Goal: Task Accomplishment & Management: Complete application form

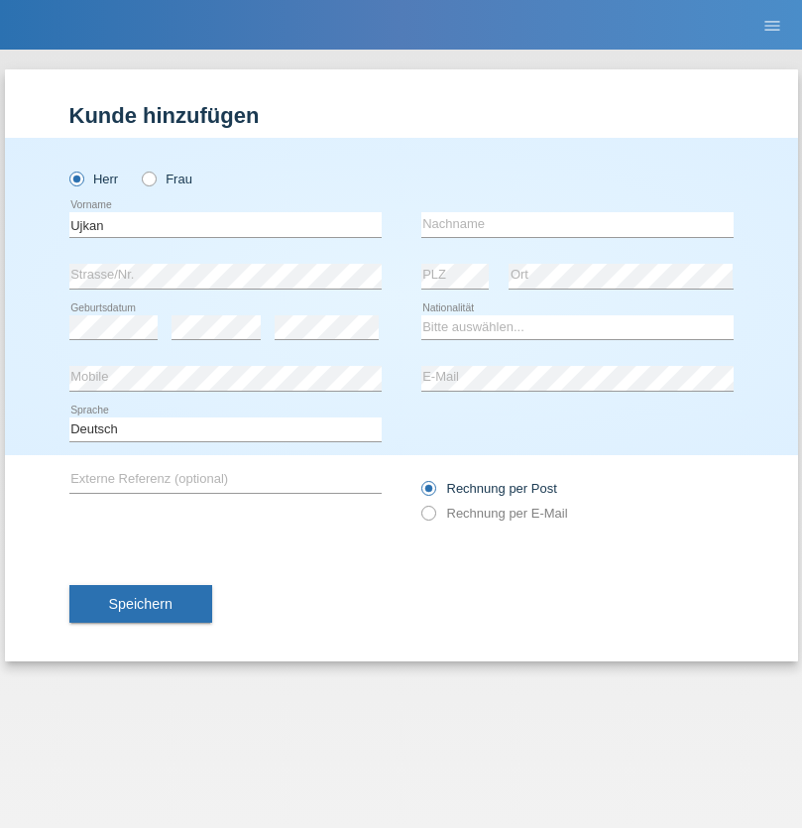
type input "Ujkan"
click at [577, 224] on input "text" at bounding box center [577, 224] width 312 height 25
type input "Mucaj"
select select "XK"
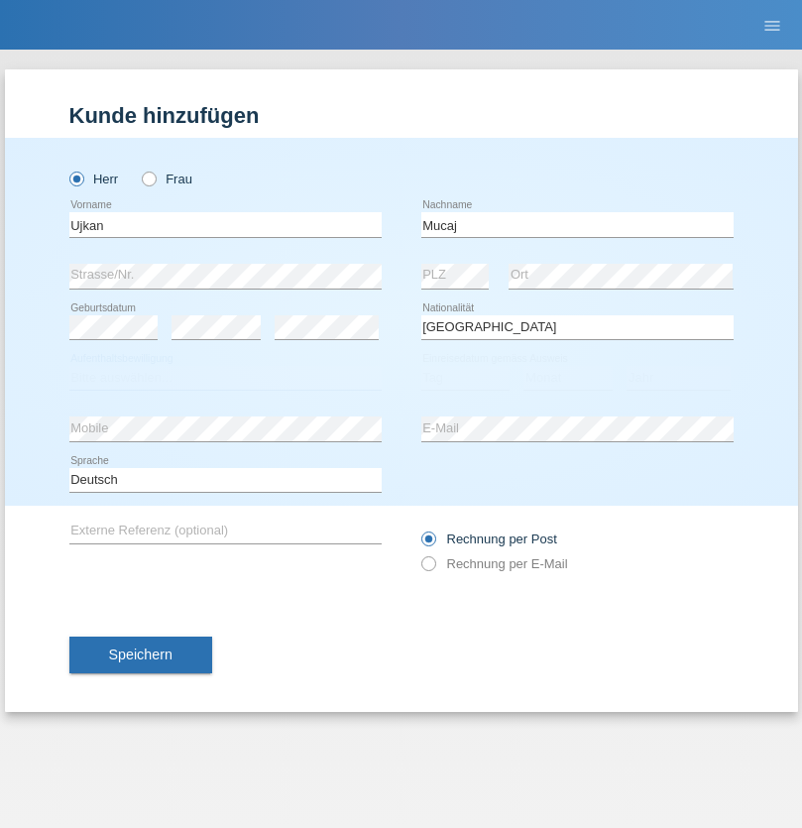
select select "C"
select select "25"
select select "07"
select select "2001"
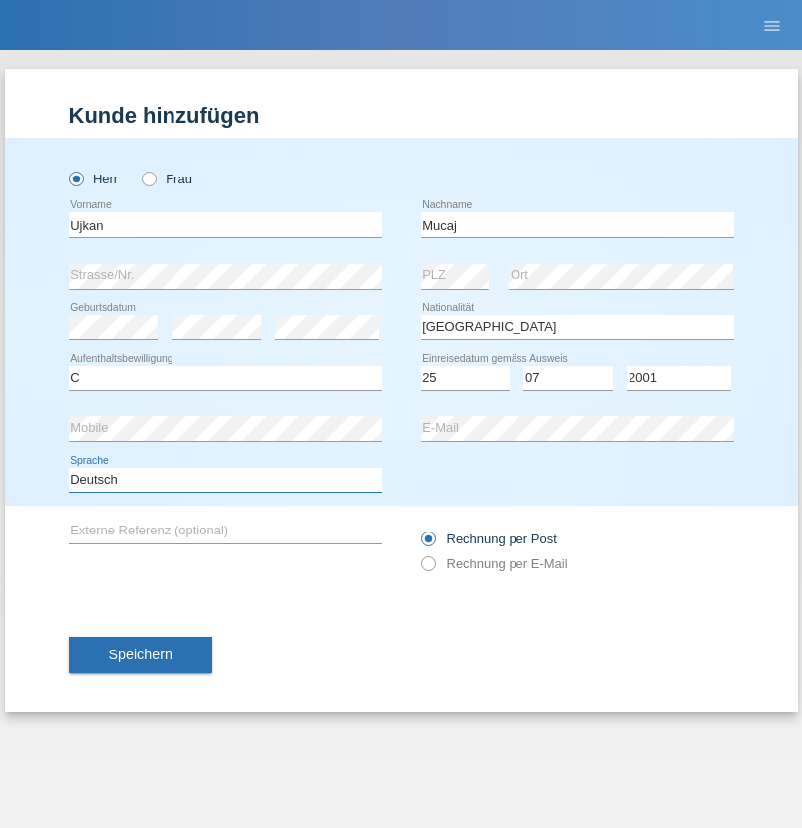
select select "en"
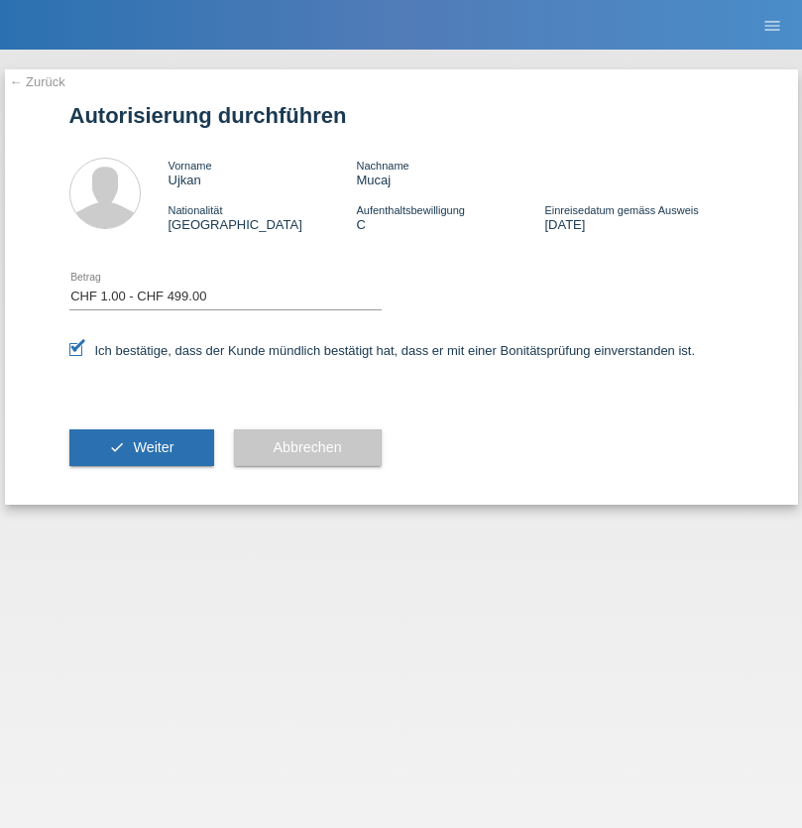
select select "1"
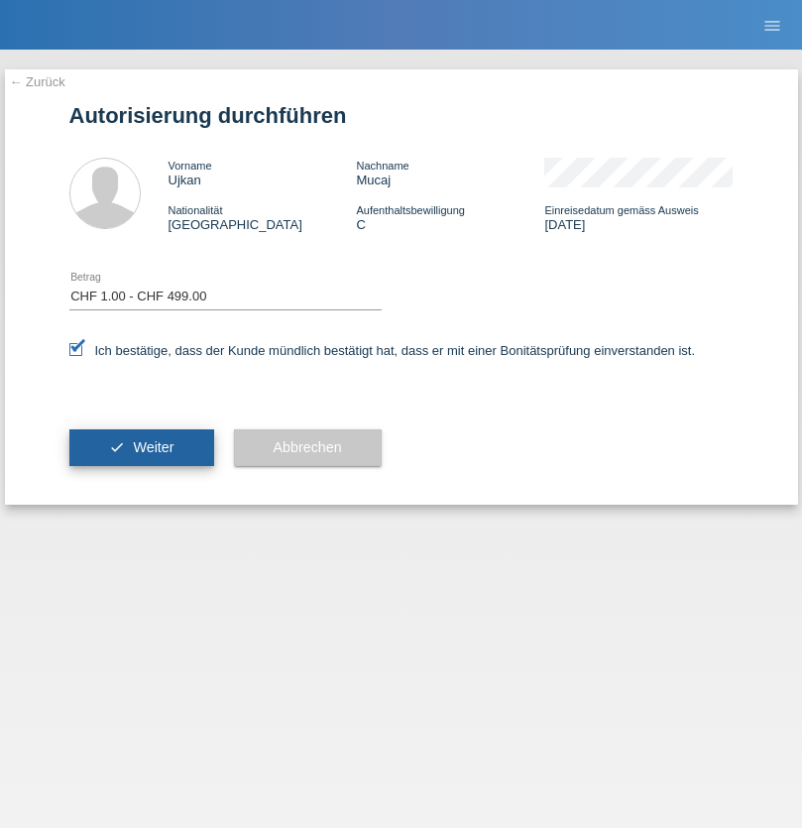
click at [141, 447] on span "Weiter" at bounding box center [153, 447] width 41 height 16
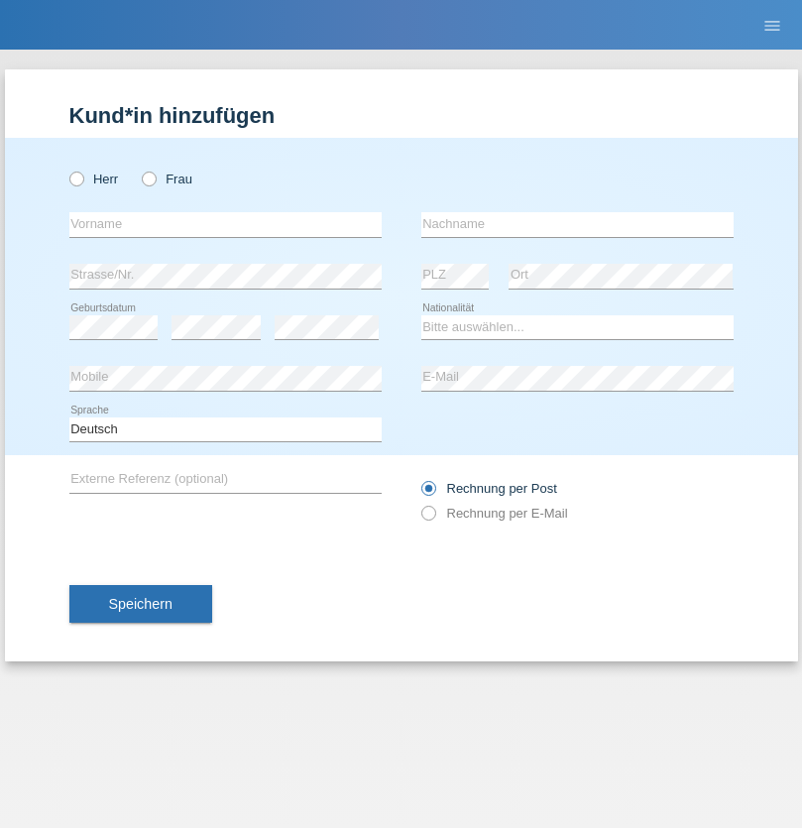
radio input "true"
click at [225, 224] on input "text" at bounding box center [225, 224] width 312 height 25
type input "Danilo"
click at [577, 224] on input "text" at bounding box center [577, 224] width 312 height 25
type input "Neto"
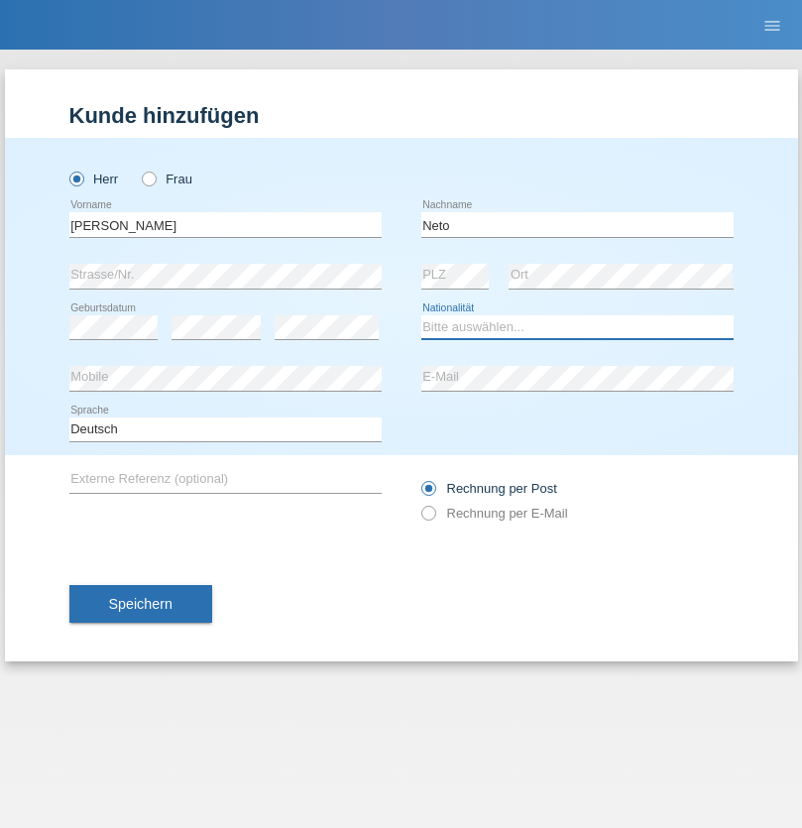
select select "CH"
radio input "true"
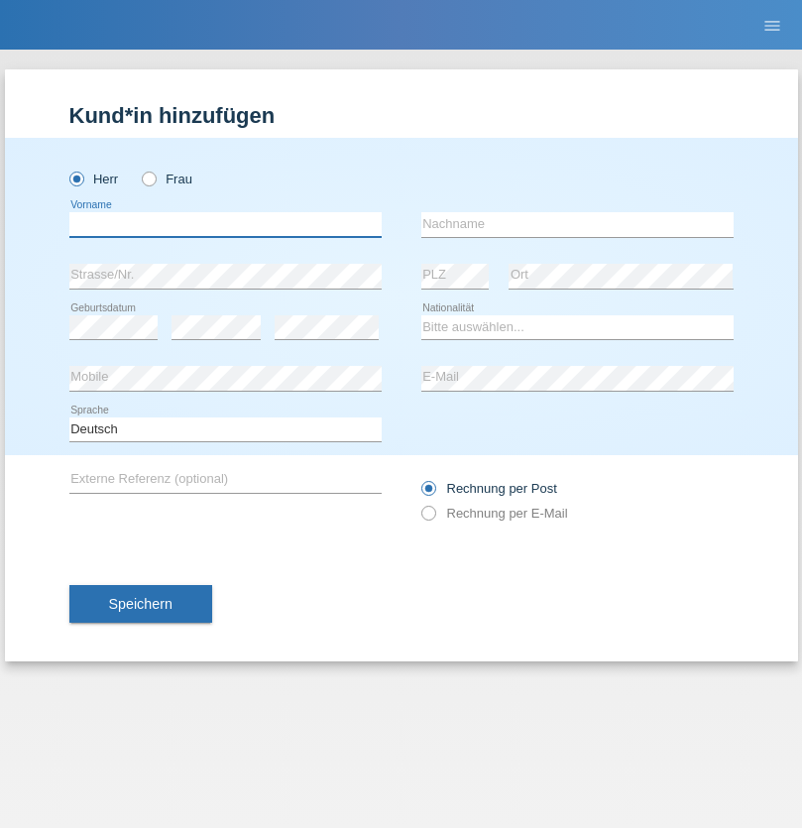
click at [225, 224] on input "text" at bounding box center [225, 224] width 312 height 25
type input "Nicolas"
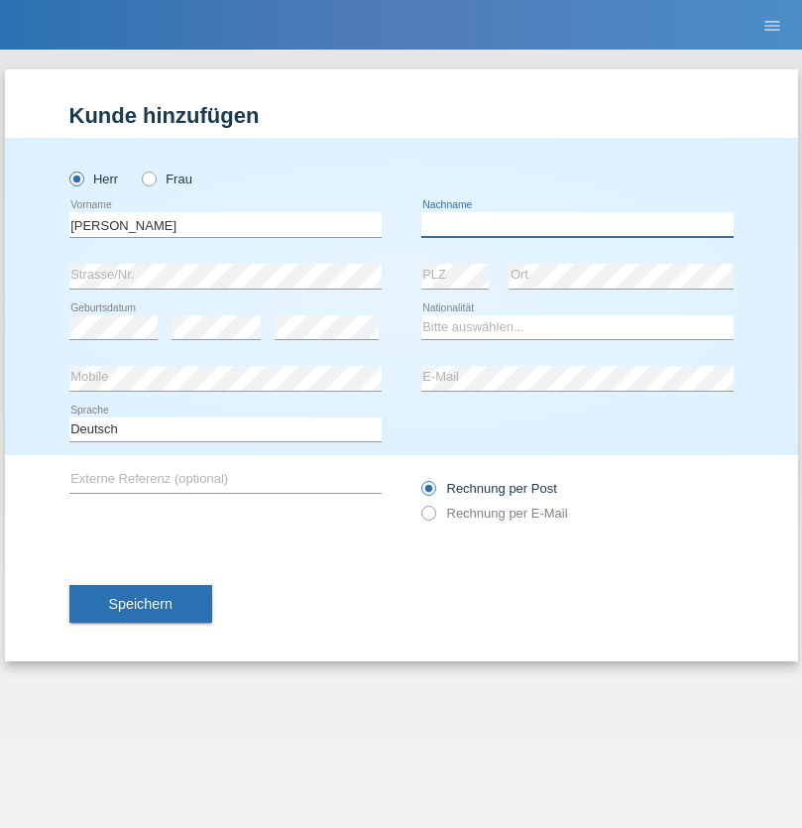
click at [577, 224] on input "text" at bounding box center [577, 224] width 312 height 25
type input "Meier"
select select "CH"
radio input "true"
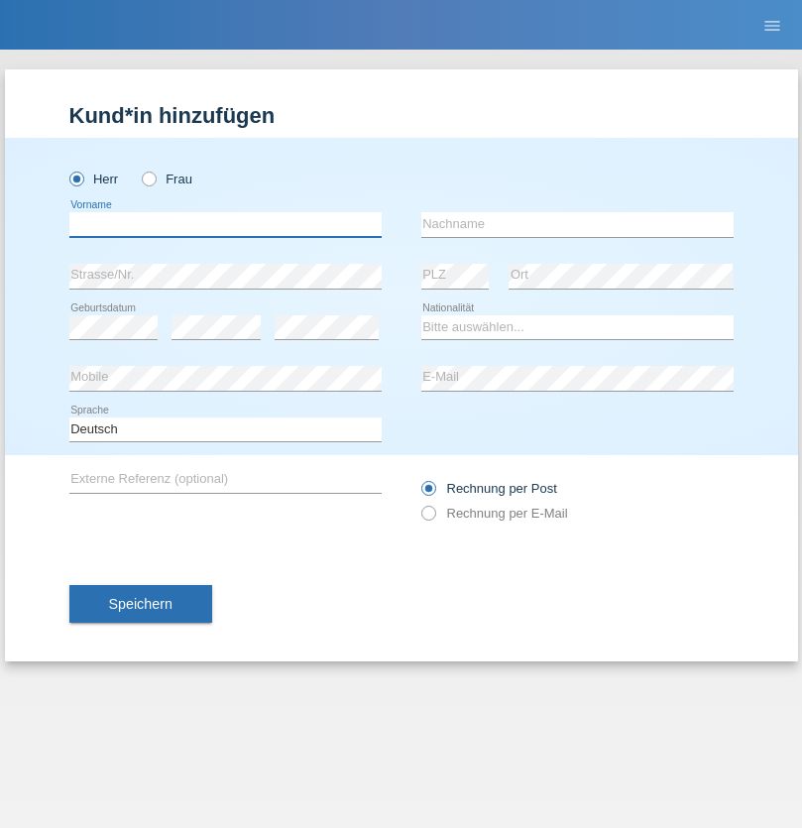
click at [225, 224] on input "text" at bounding box center [225, 224] width 312 height 25
type input "[PERSON_NAME]"
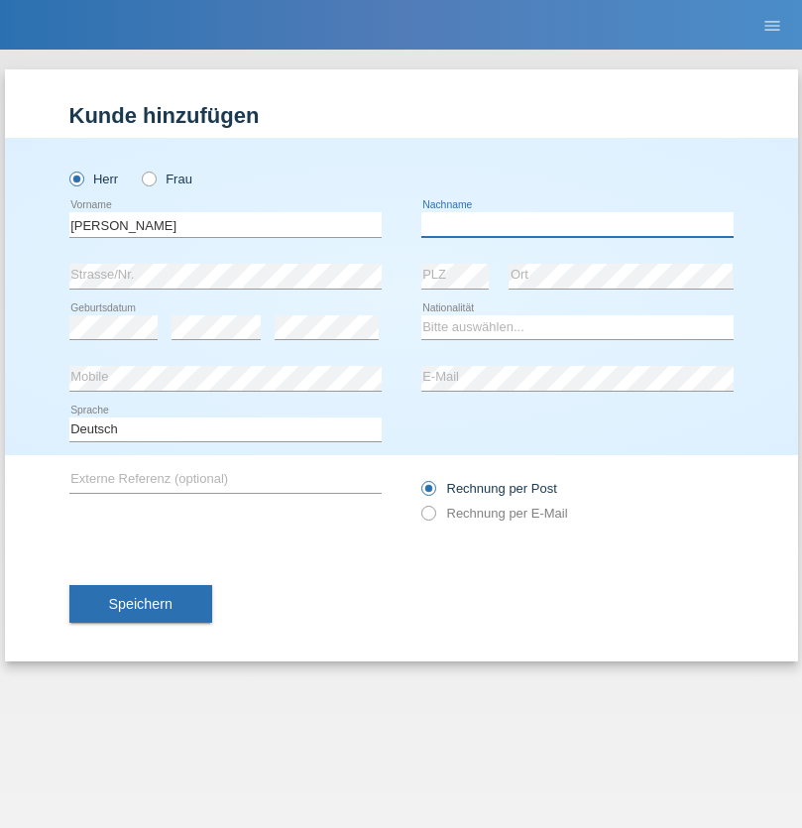
click at [577, 224] on input "text" at bounding box center [577, 224] width 312 height 25
type input "Nydegger"
select select "CH"
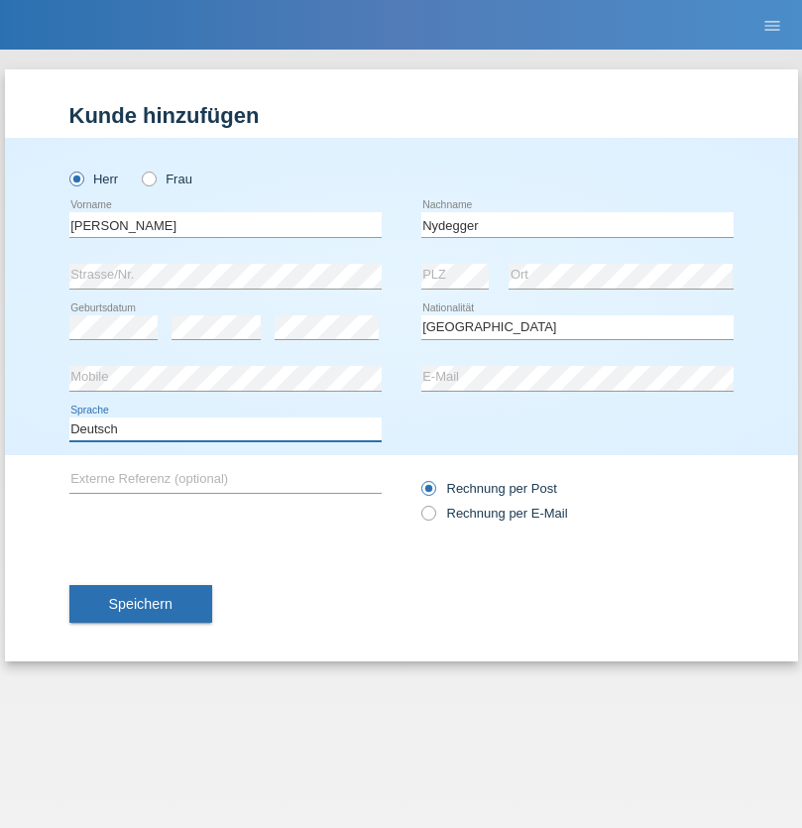
select select "en"
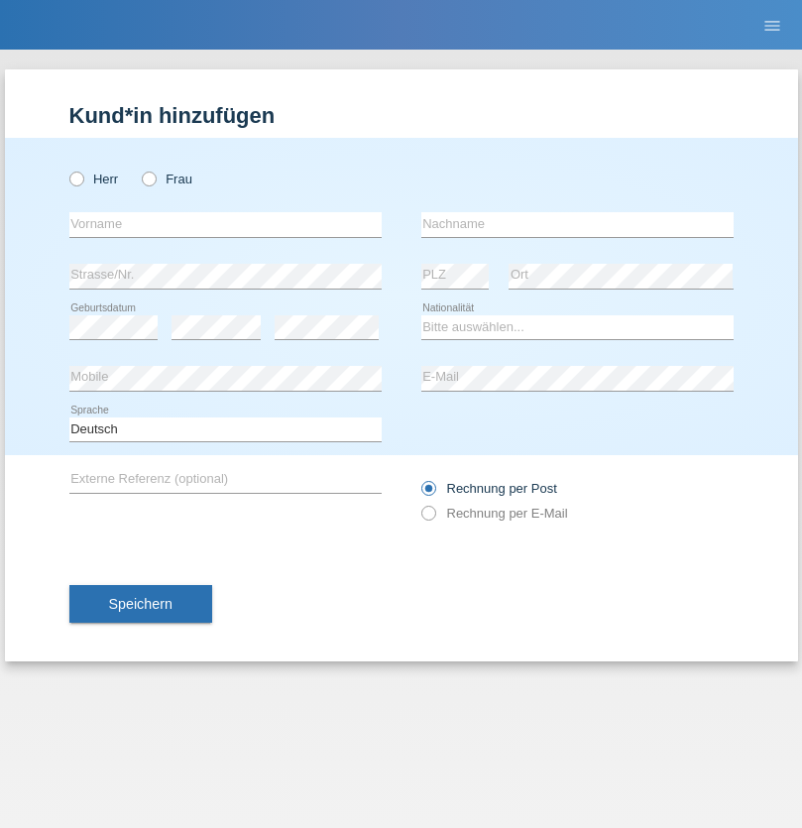
radio input "true"
click at [225, 224] on input "text" at bounding box center [225, 224] width 312 height 25
type input "[PERSON_NAME]"
click at [577, 224] on input "text" at bounding box center [577, 224] width 312 height 25
type input "Nydegger"
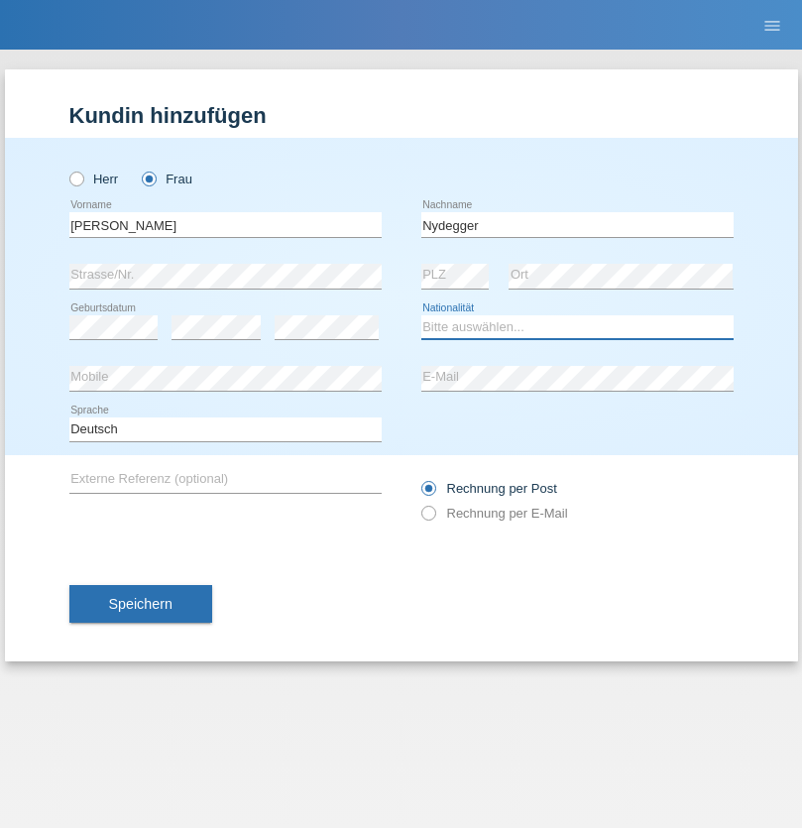
select select "CH"
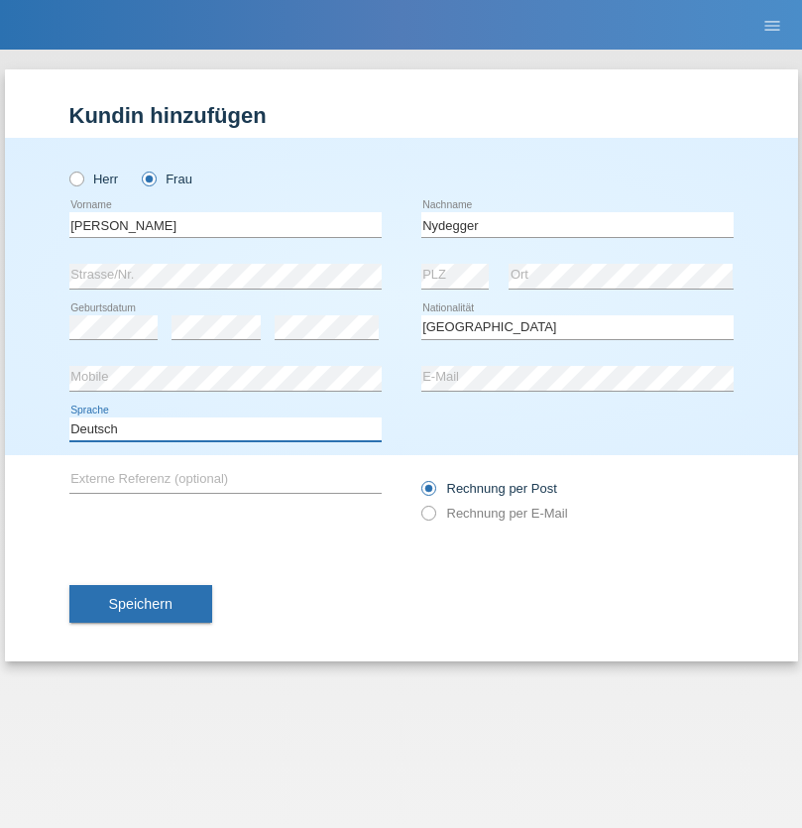
select select "en"
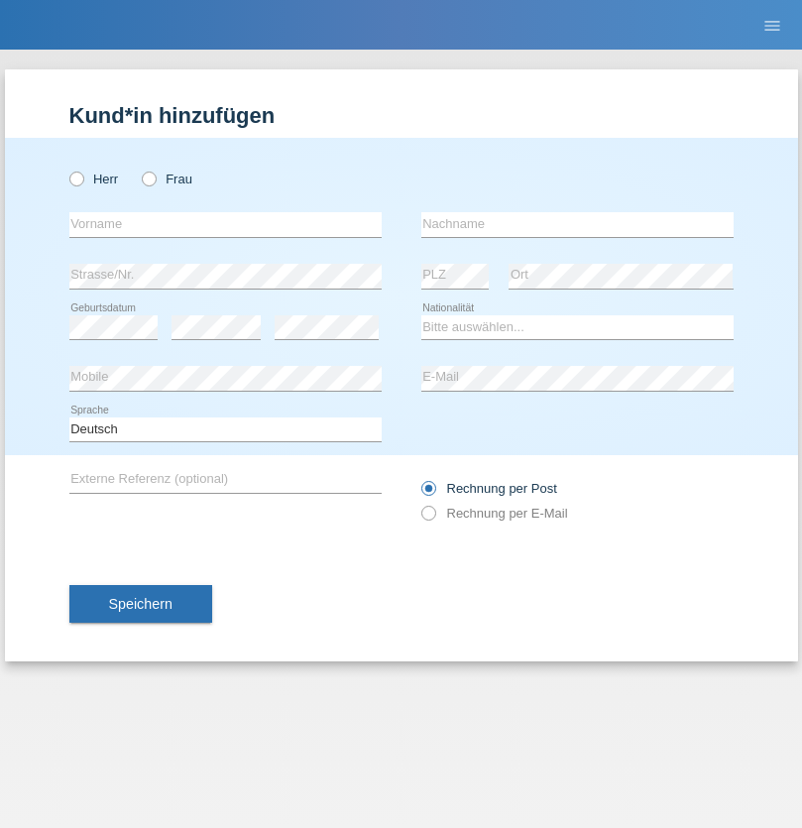
radio input "true"
click at [225, 224] on input "text" at bounding box center [225, 224] width 312 height 25
type input "Goekhan"
click at [577, 224] on input "text" at bounding box center [577, 224] width 312 height 25
type input "Akarsu"
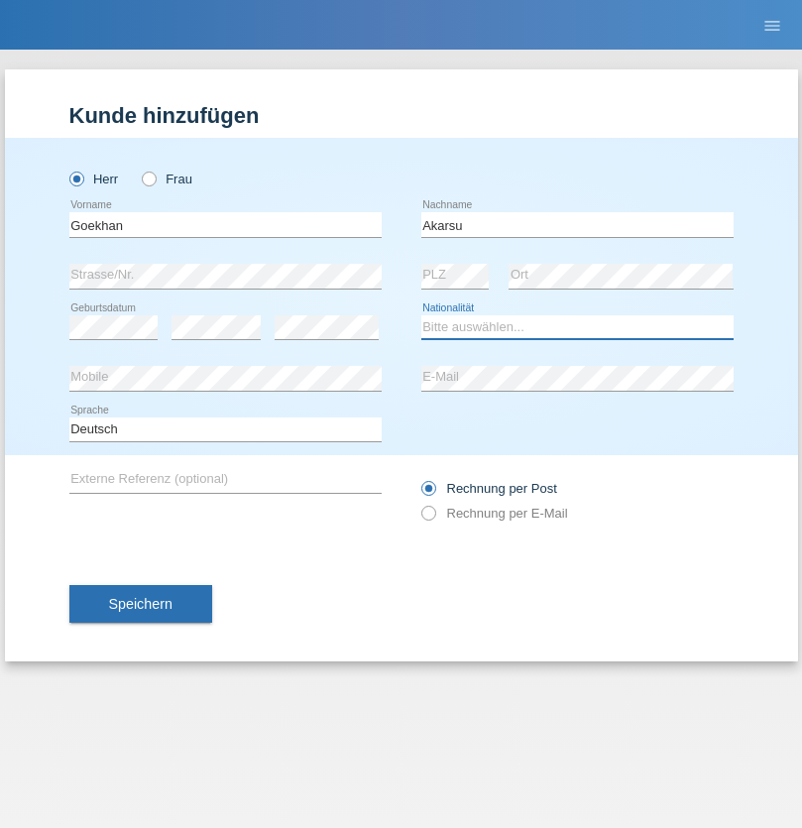
select select "AT"
select select "C"
select select "01"
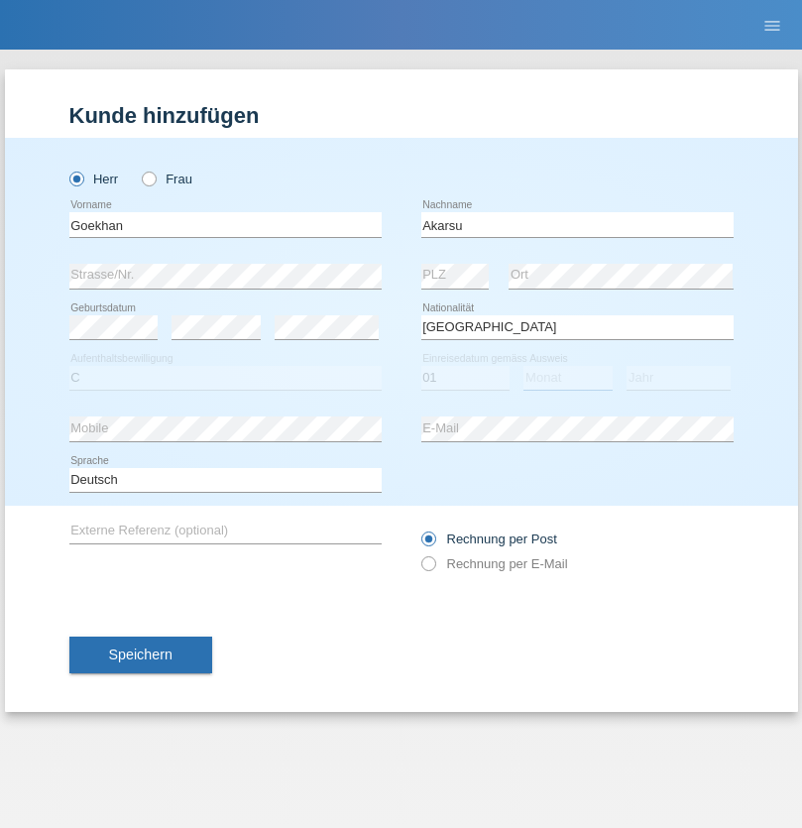
select select "05"
select select "2021"
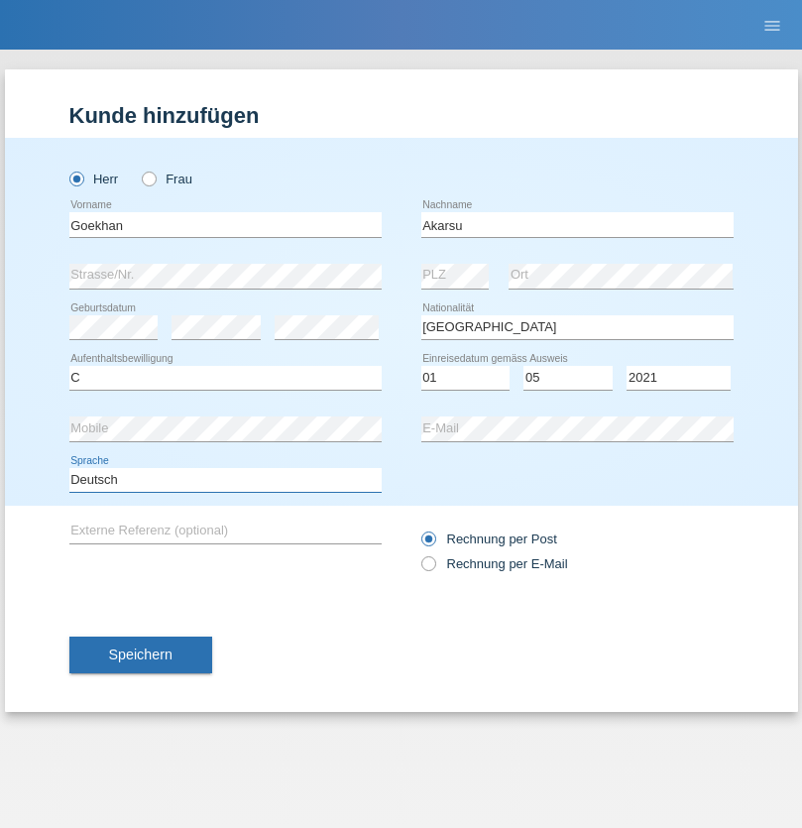
select select "en"
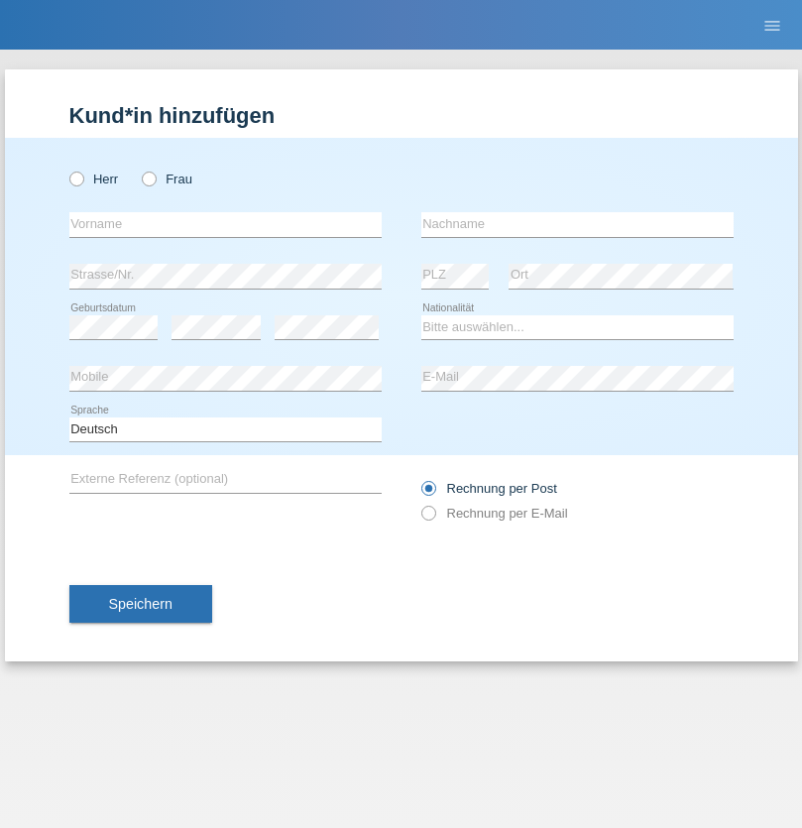
radio input "true"
click at [225, 224] on input "text" at bounding box center [225, 224] width 312 height 25
type input "Daniele"
click at [577, 224] on input "text" at bounding box center [577, 224] width 312 height 25
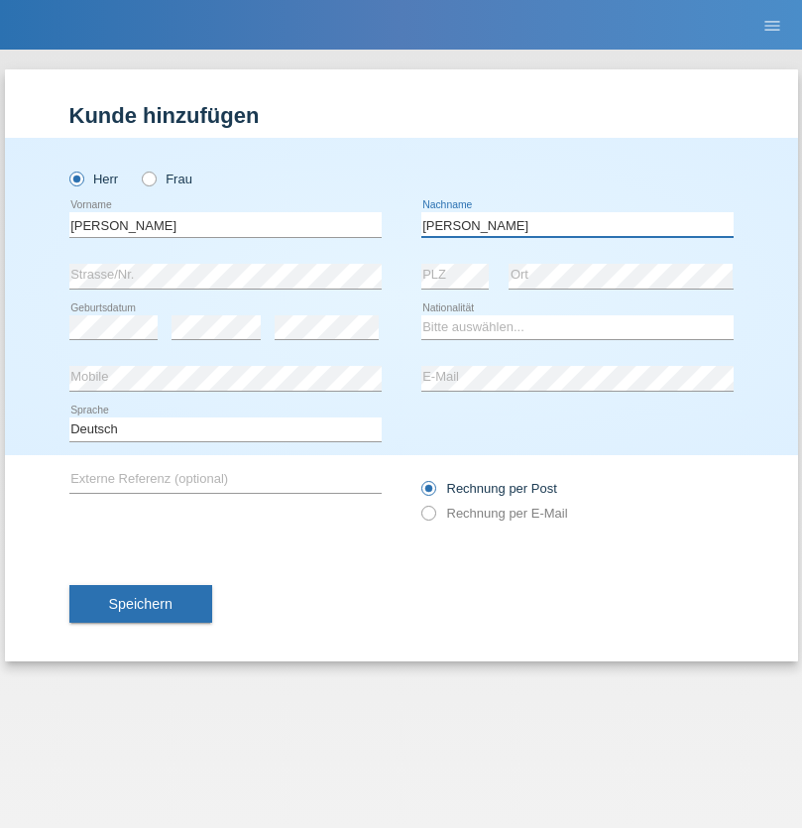
type input "Daniele"
select select "IT"
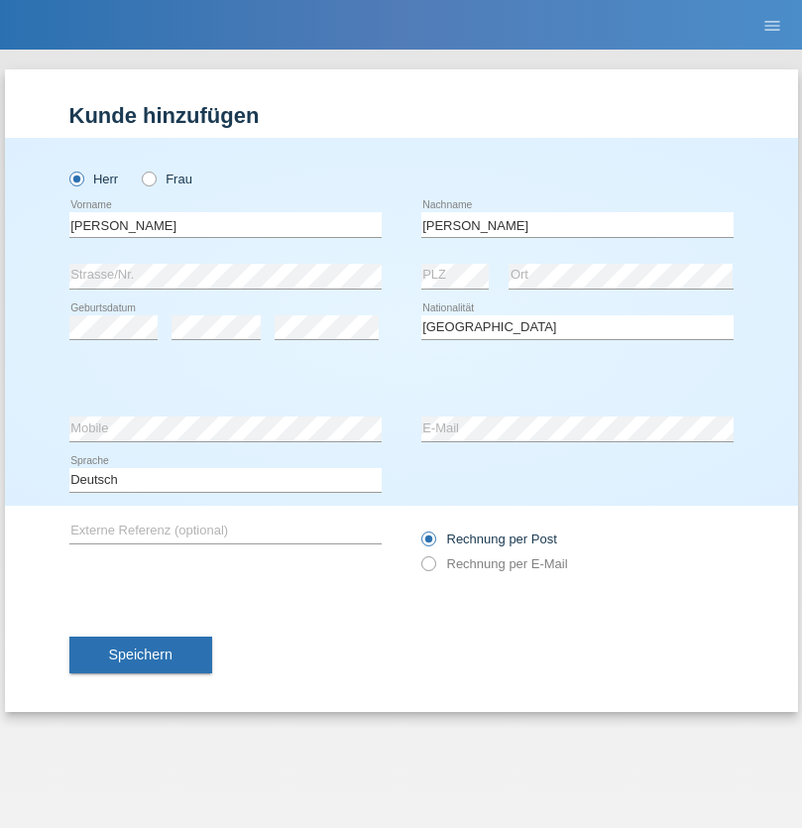
select select "C"
select select "22"
select select "06"
select select "1964"
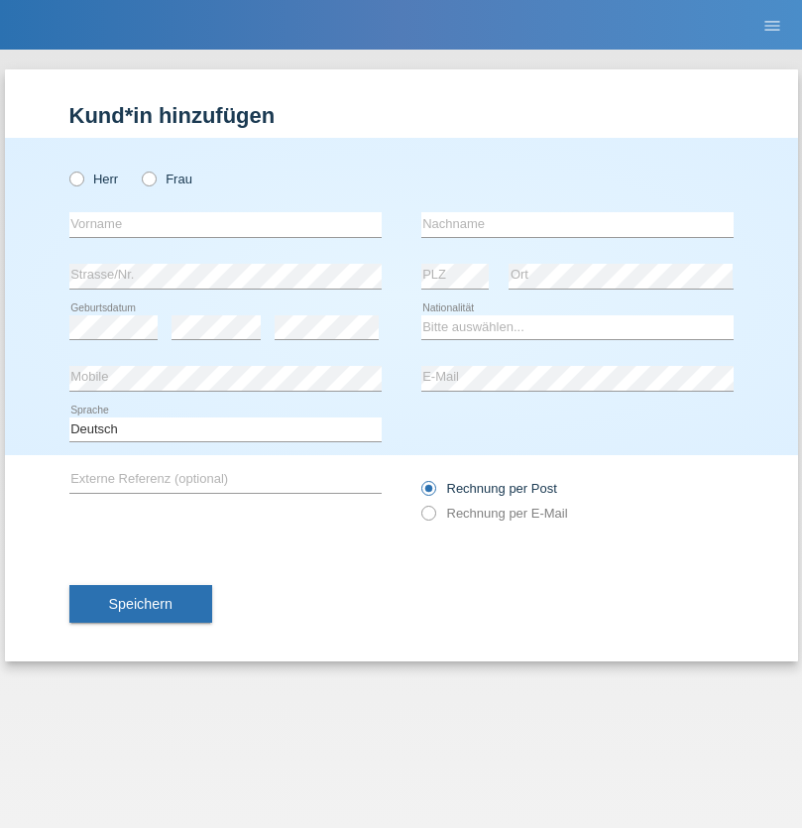
radio input "true"
click at [225, 224] on input "text" at bounding box center [225, 224] width 312 height 25
type input "[DATE]"
click at [577, 224] on input "text" at bounding box center [577, 224] width 312 height 25
type input "[PERSON_NAME]"
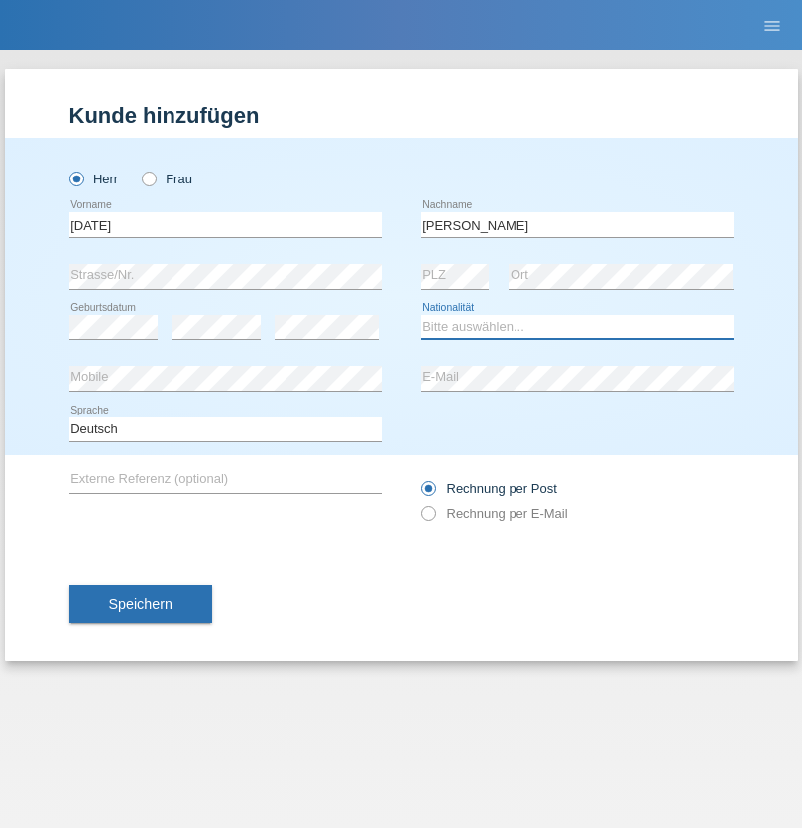
select select "IT"
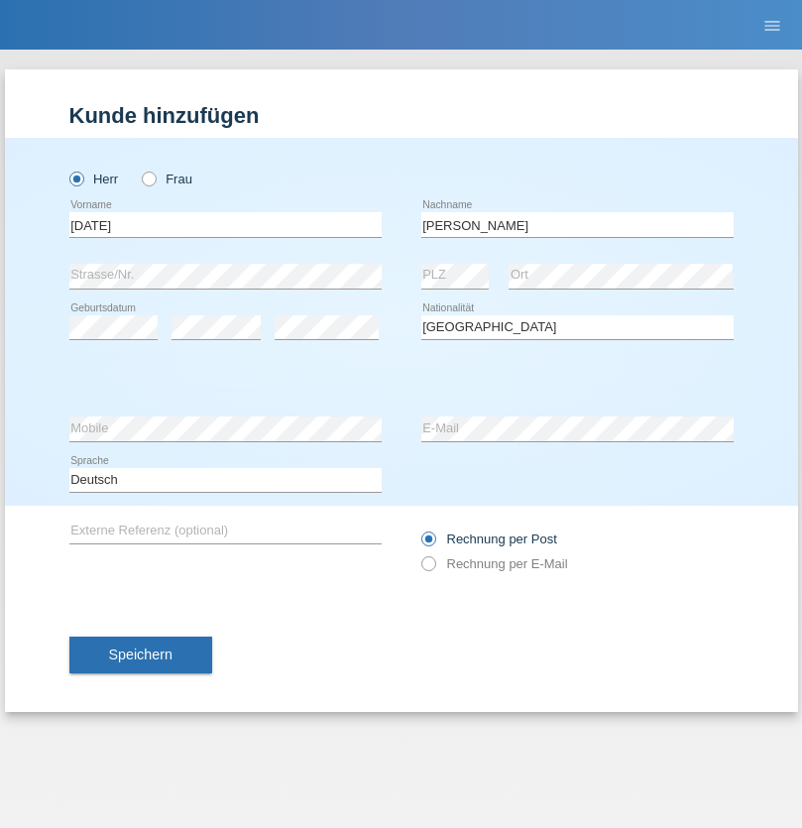
select select "C"
select select "01"
select select "05"
select select "2021"
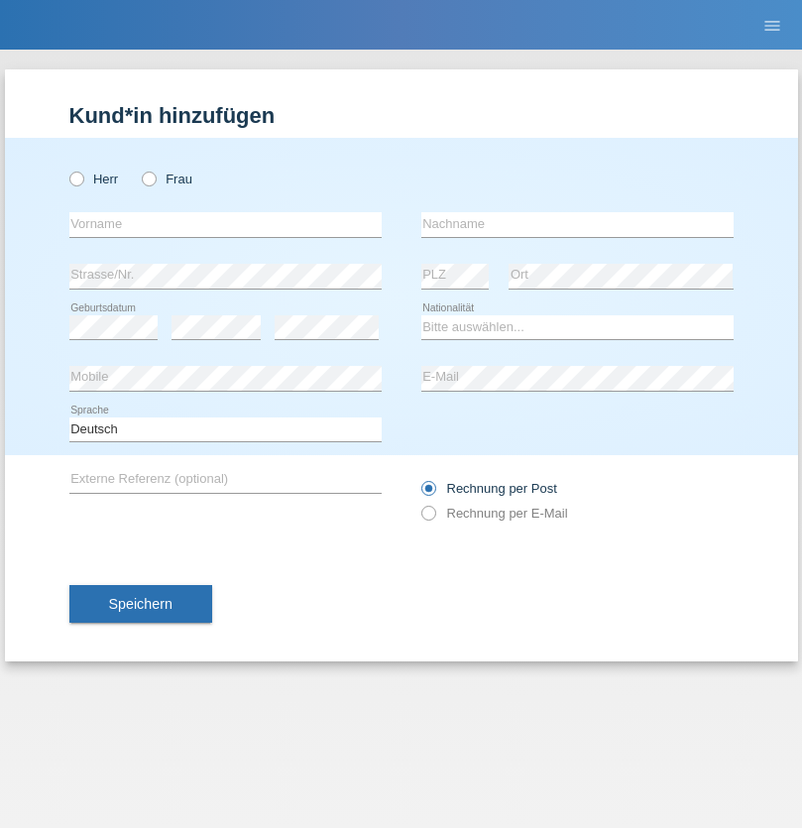
radio input "true"
click at [225, 224] on input "text" at bounding box center [225, 224] width 312 height 25
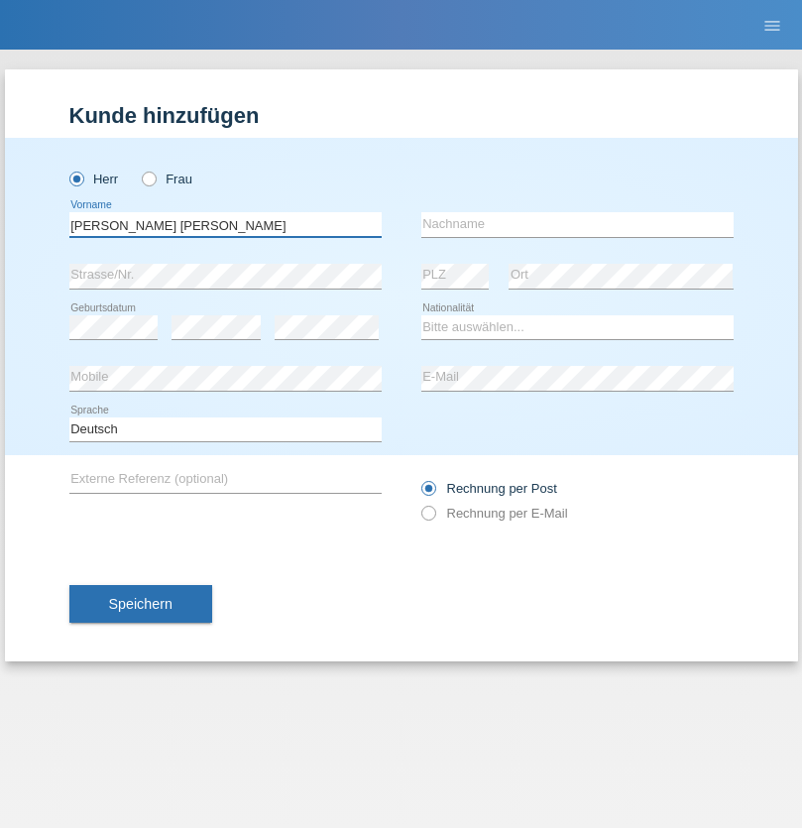
type input "Claudiu Marian"
click at [577, 224] on input "text" at bounding box center [577, 224] width 312 height 25
type input "Cislariu"
select select "CH"
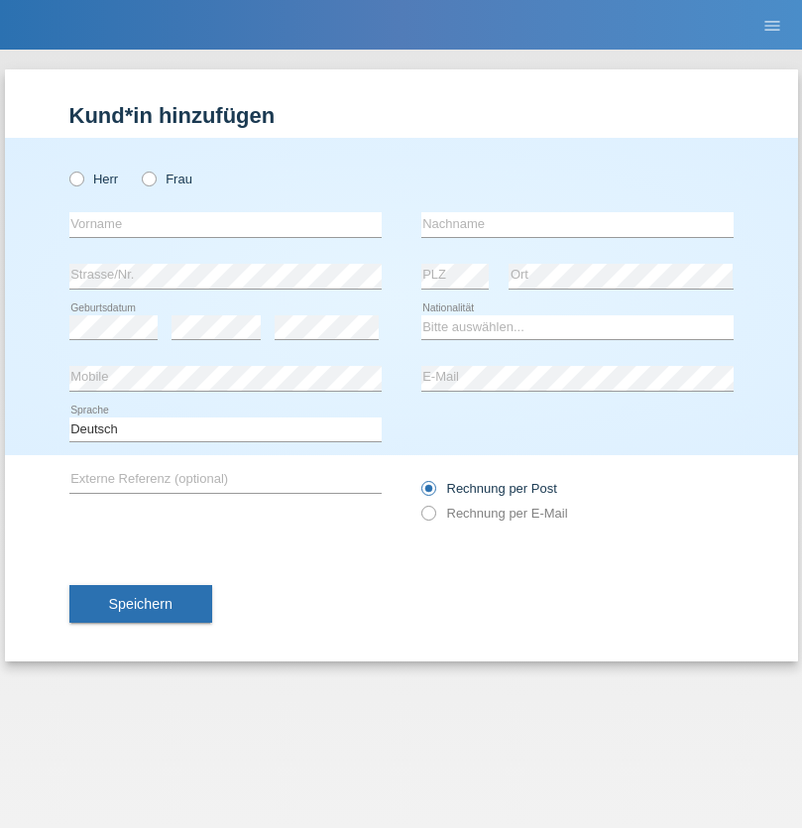
radio input "true"
select select "CH"
radio input "true"
click at [225, 224] on input "text" at bounding box center [225, 224] width 312 height 25
type input "Zsolt"
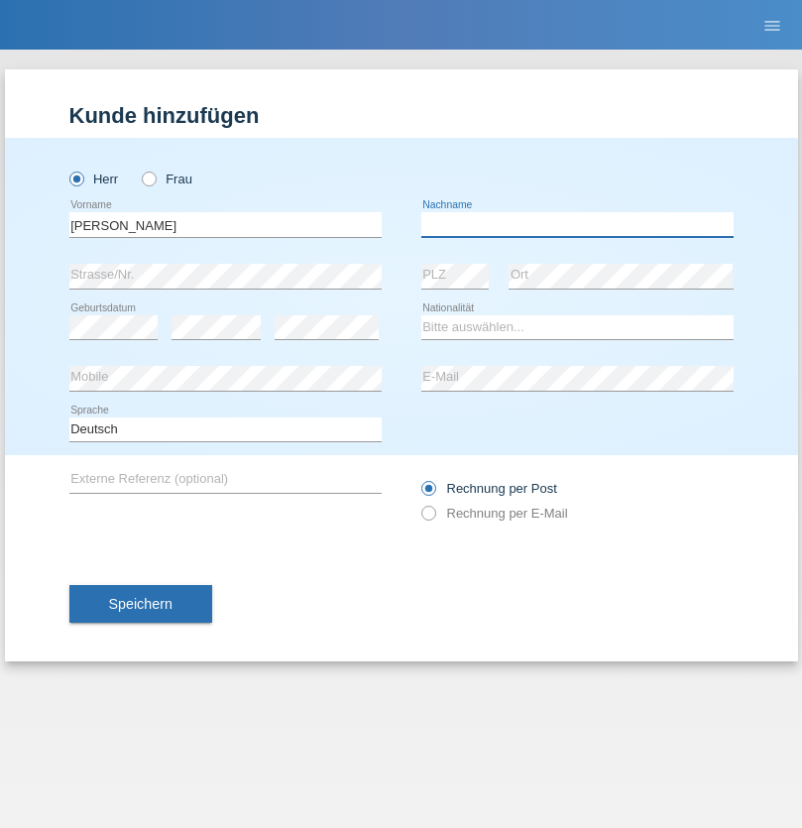
click at [577, 224] on input "text" at bounding box center [577, 224] width 312 height 25
type input "Kappelmayer"
select select "MG"
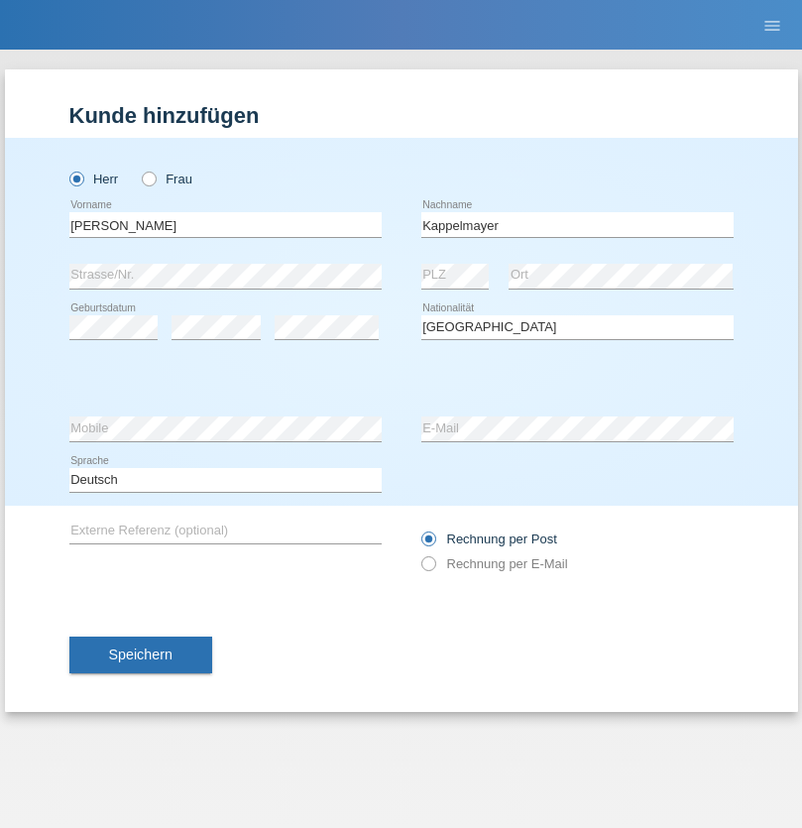
select select "C"
select select "01"
select select "09"
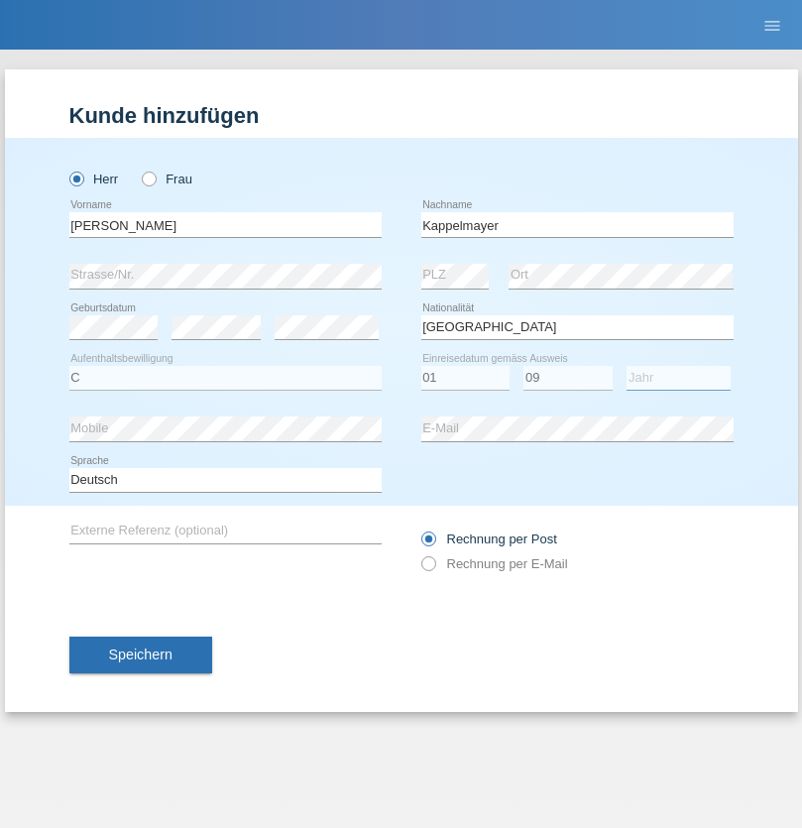
select select "2021"
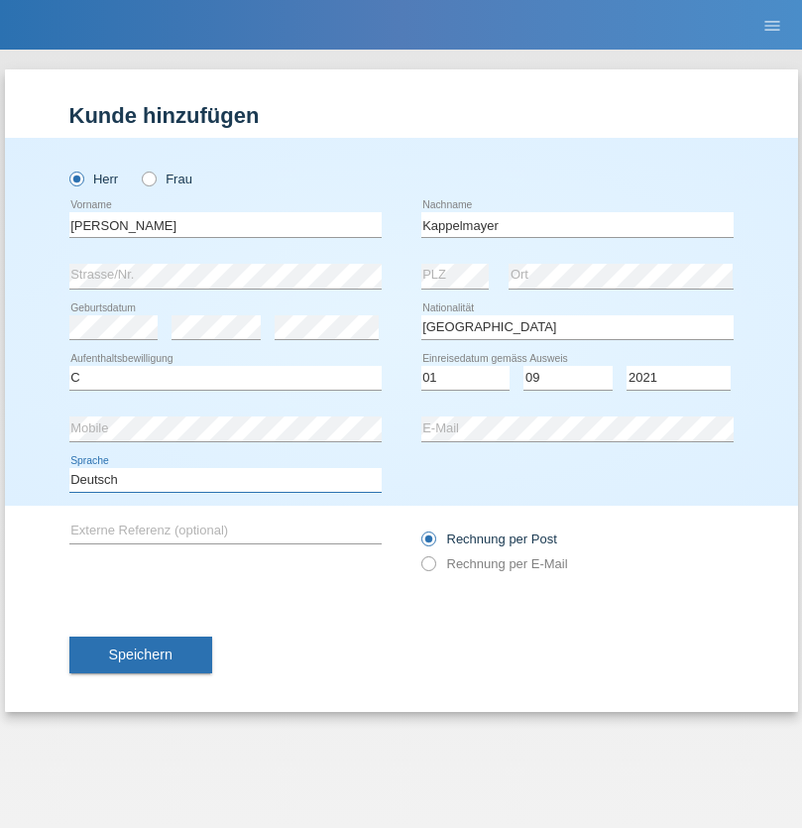
select select "en"
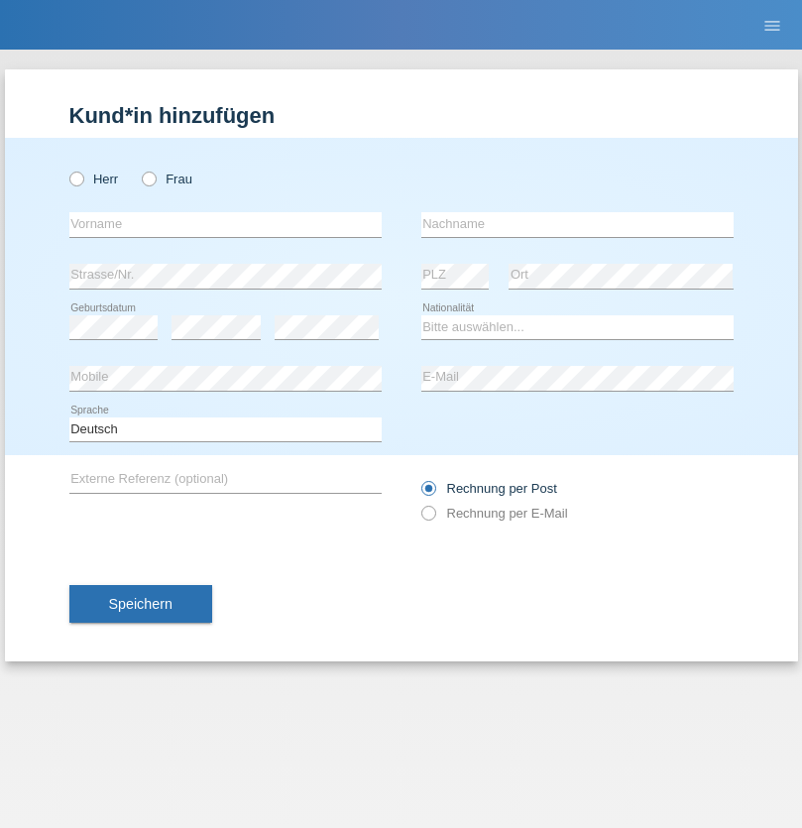
radio input "true"
click at [225, 224] on input "text" at bounding box center [225, 224] width 312 height 25
type input "firat"
click at [577, 224] on input "text" at bounding box center [577, 224] width 312 height 25
type input "kara"
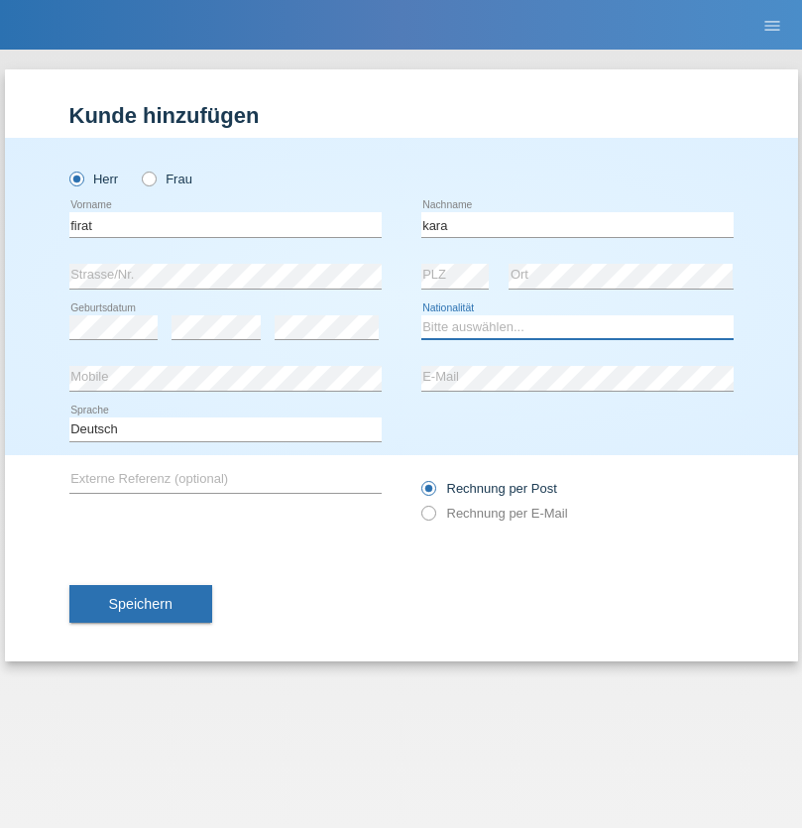
select select "CH"
radio input "true"
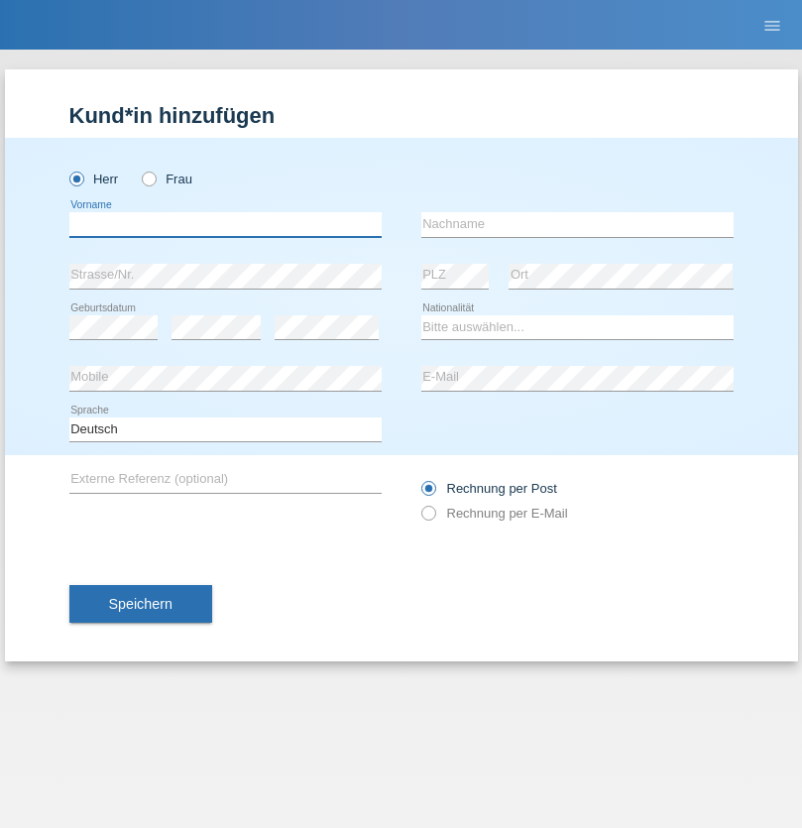
click at [225, 224] on input "text" at bounding box center [225, 224] width 312 height 25
type input "Jean Panda"
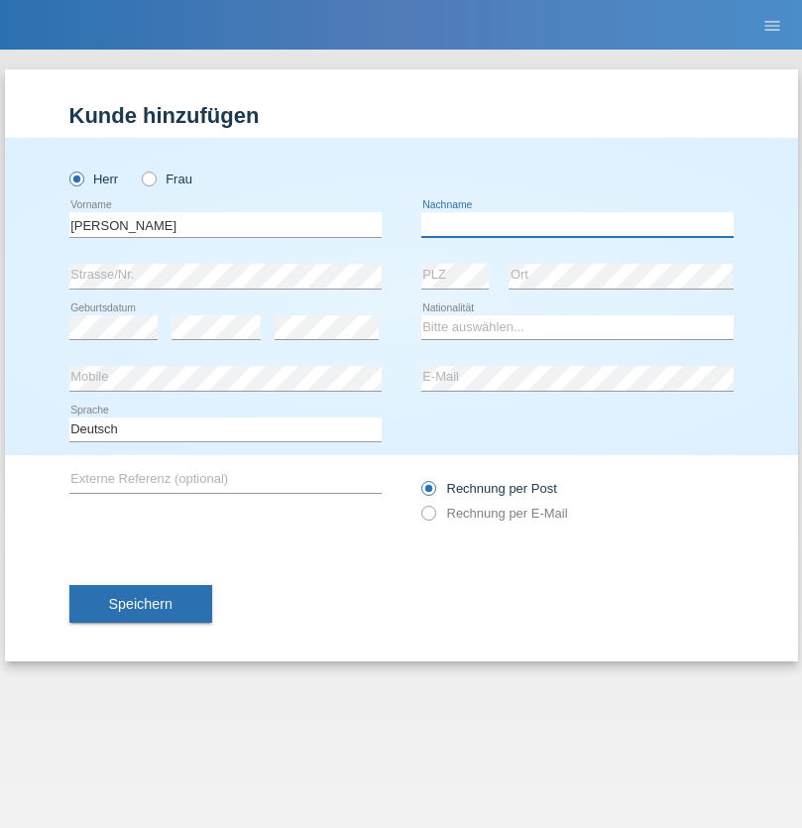
click at [577, 224] on input "text" at bounding box center [577, 224] width 312 height 25
type input "Panda nzinga"
select select "MN"
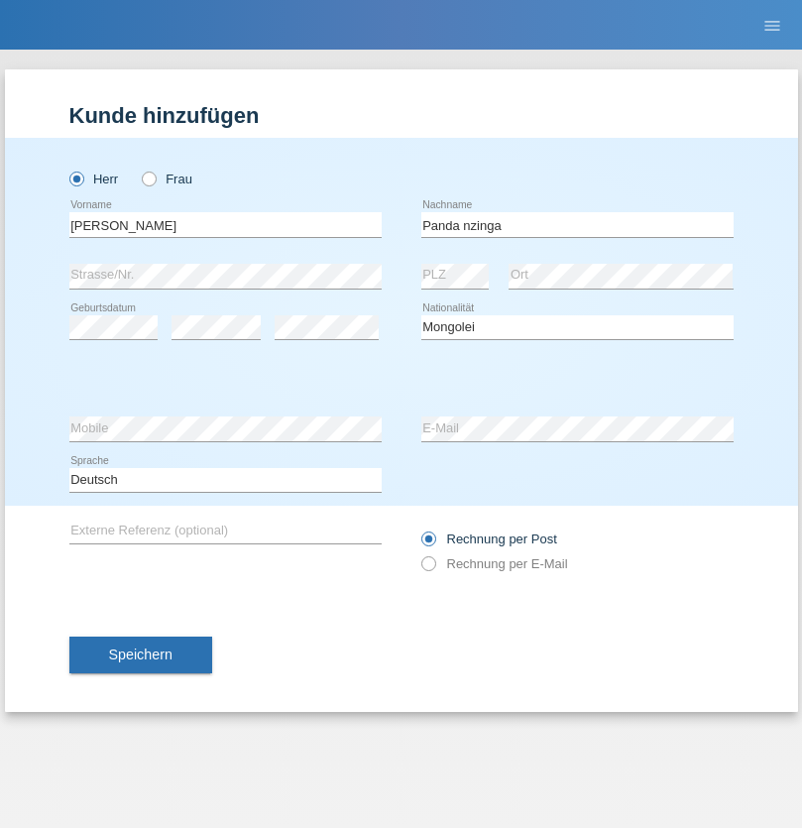
select select "C"
select select "28"
select select "11"
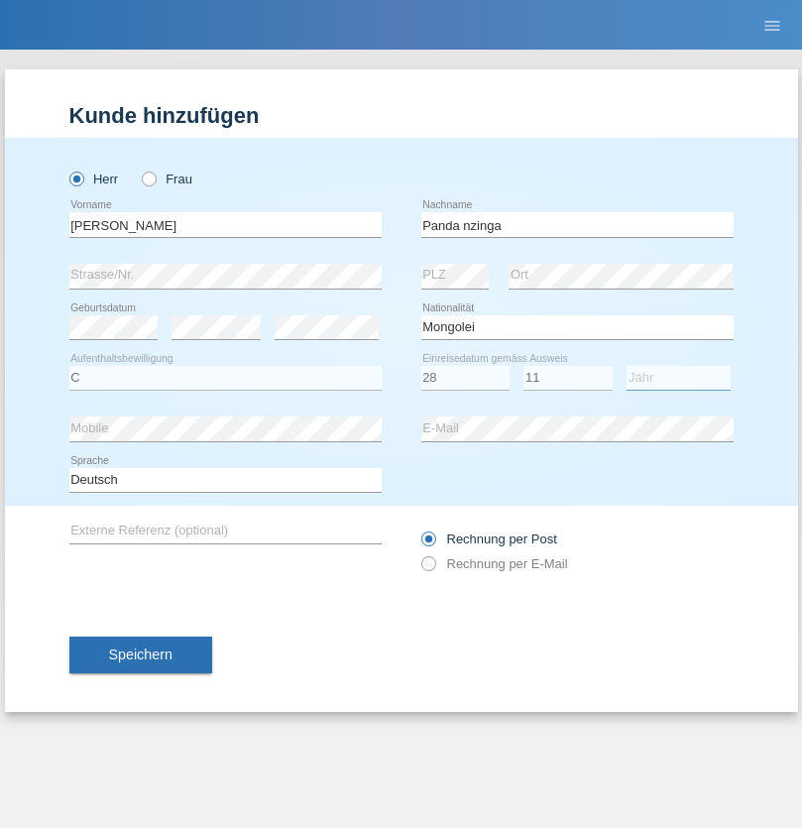
select select "2001"
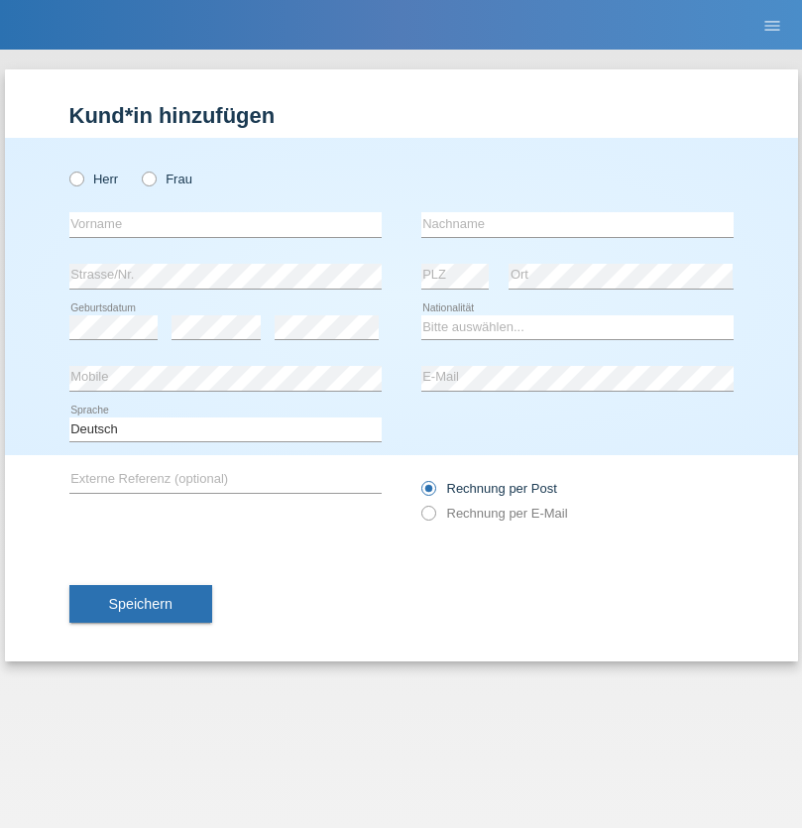
radio input "true"
select select "HU"
select select "C"
select select "30"
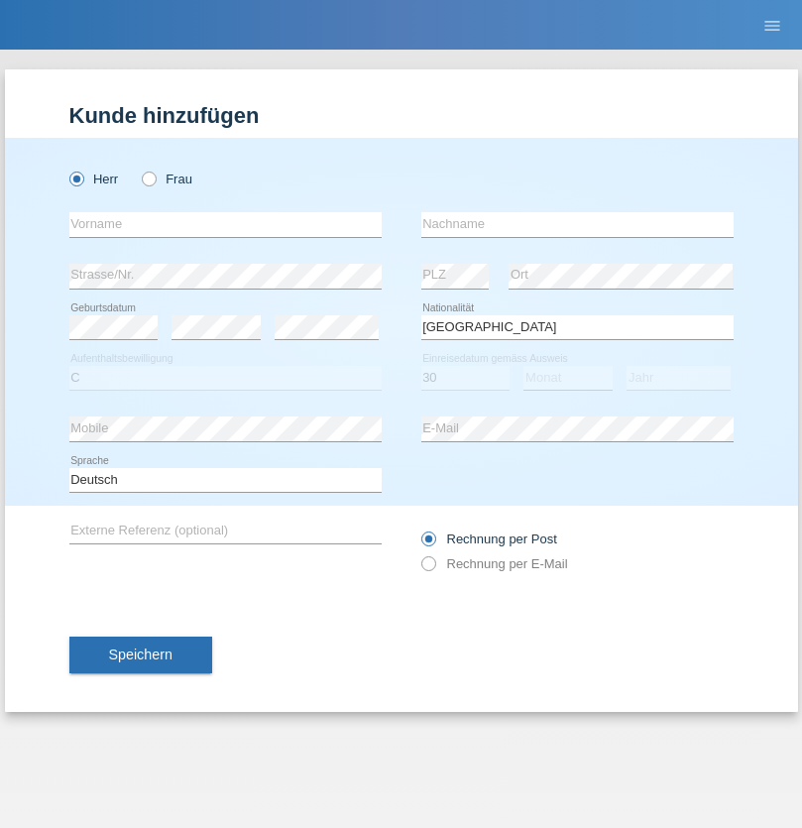
select select "10"
select select "2021"
